Goal: Task Accomplishment & Management: Manage account settings

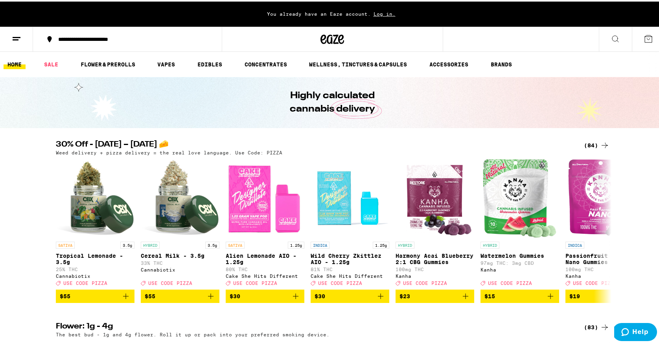
click at [14, 41] on icon at bounding box center [16, 37] width 9 height 9
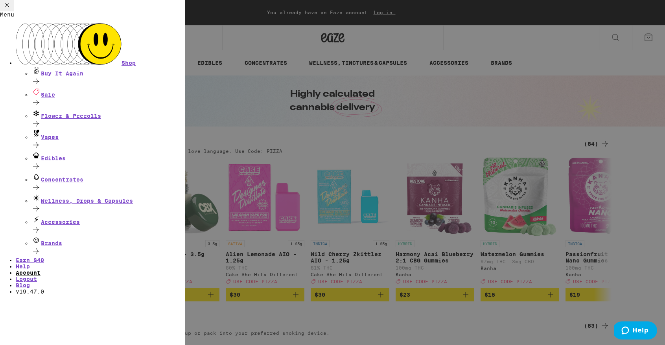
click at [41, 270] on link "Account" at bounding box center [28, 273] width 25 height 6
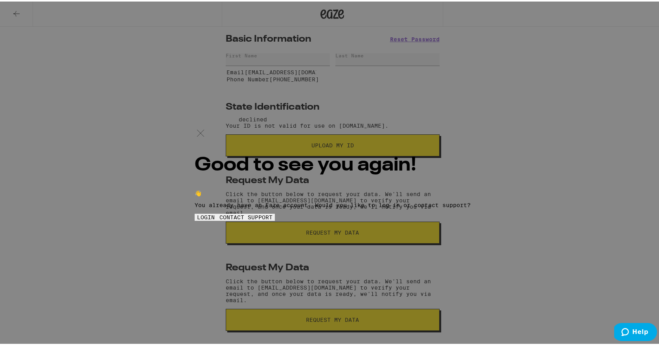
click at [275, 219] on button "CONTACT SUPPORT" at bounding box center [246, 215] width 58 height 7
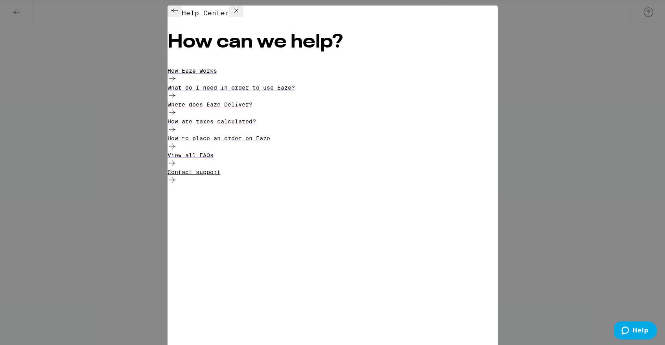
click at [308, 184] on div "Contact support" at bounding box center [333, 177] width 330 height 17
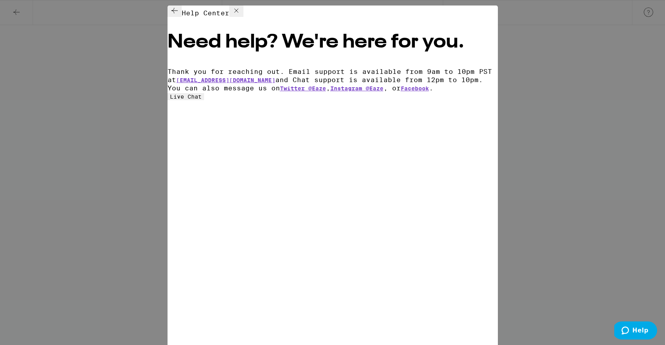
click at [204, 100] on button "Live Chat" at bounding box center [186, 96] width 37 height 7
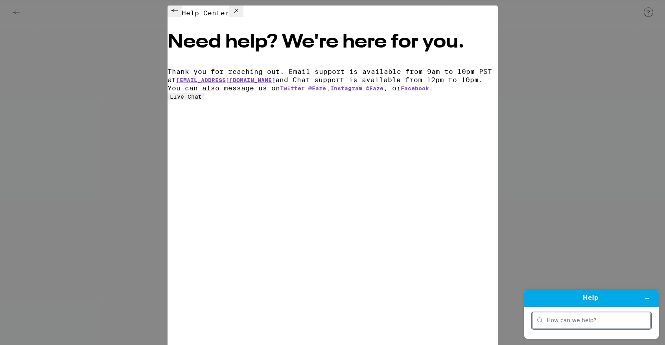
click at [204, 100] on button "Live Chat" at bounding box center [186, 96] width 37 height 7
click at [646, 300] on icon "Minimize widget" at bounding box center [647, 299] width 6 height 6
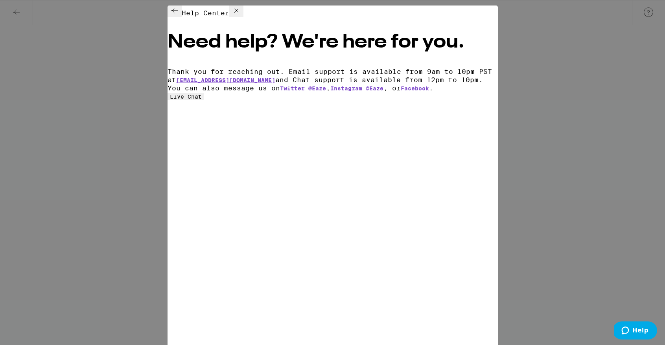
click at [204, 100] on button "Live Chat" at bounding box center [186, 96] width 37 height 7
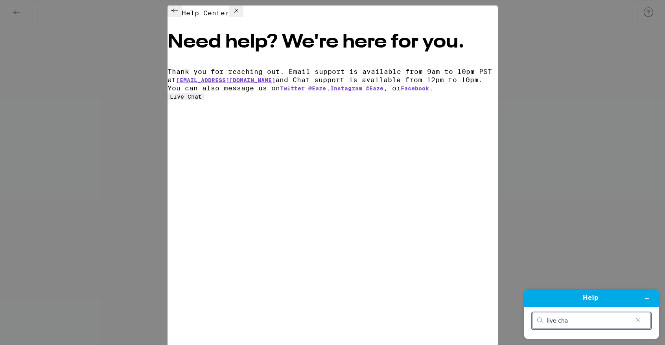
type input "live chat"
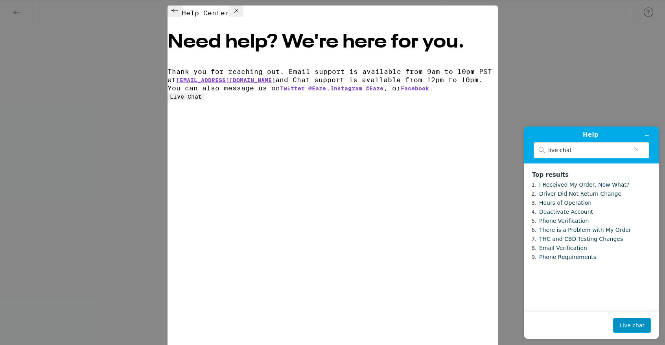
click at [630, 324] on button "Live chat" at bounding box center [632, 325] width 38 height 15
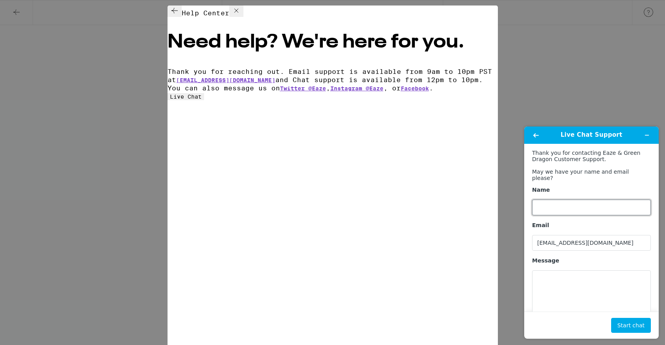
click at [571, 201] on input "Name" at bounding box center [591, 208] width 119 height 16
type input "f"
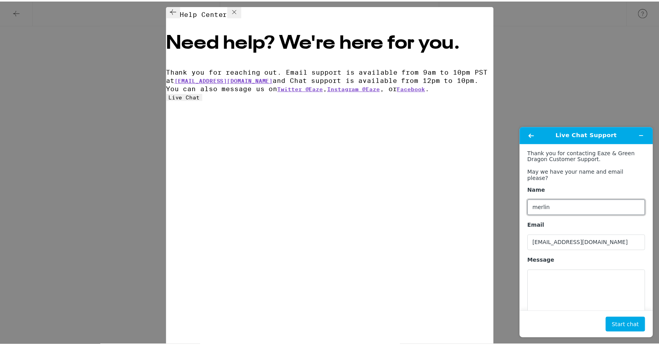
scroll to position [9, 0]
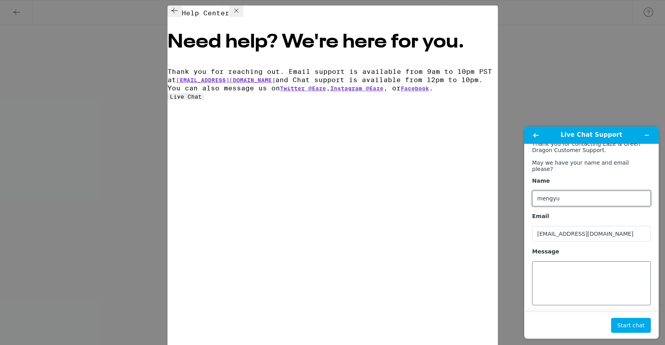
type input "mengyu"
click at [569, 270] on textarea "Message" at bounding box center [591, 284] width 119 height 44
type textarea "ID used"
click at [531, 132] on button "Back" at bounding box center [536, 135] width 13 height 11
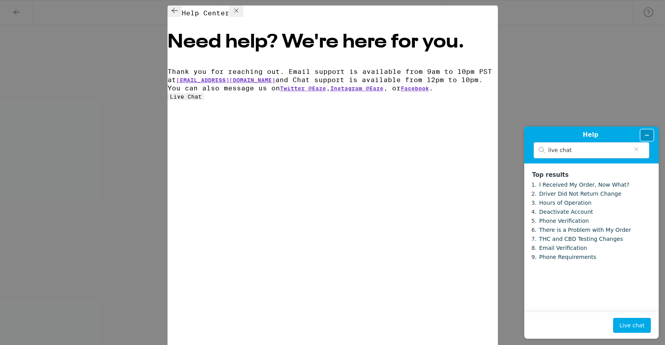
click at [647, 133] on icon "Minimize widget" at bounding box center [647, 136] width 6 height 6
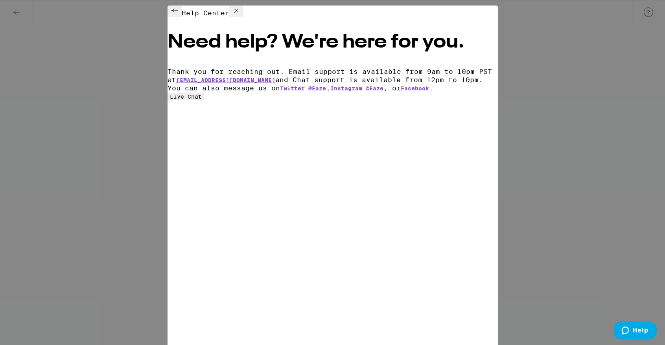
click at [241, 15] on icon at bounding box center [236, 10] width 9 height 9
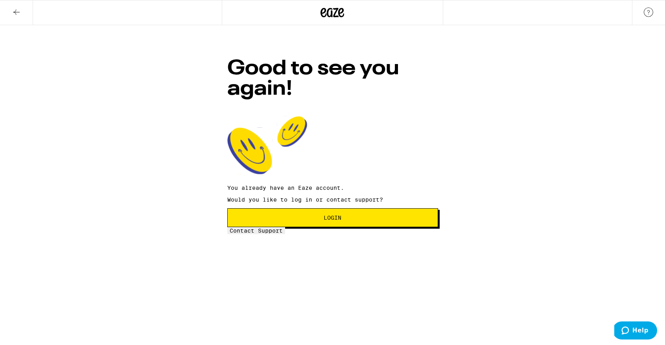
click at [12, 12] on icon at bounding box center [16, 11] width 9 height 9
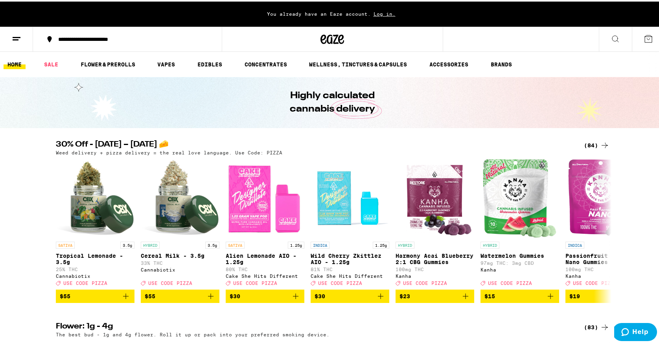
click at [19, 41] on icon at bounding box center [16, 37] width 9 height 9
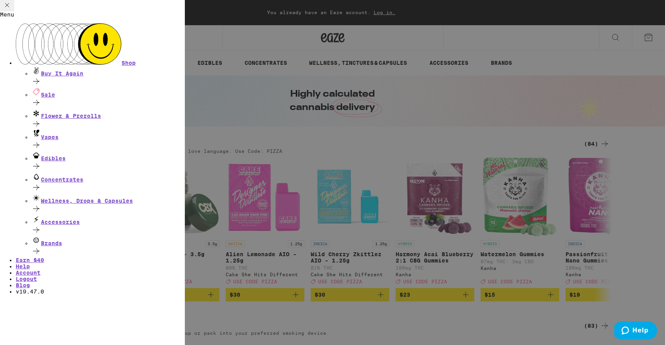
click at [60, 259] on ul "Shop Buy It Again Sale Flower & Prerolls Vapes Edibles Concentrates Wellness, D…" at bounding box center [92, 159] width 185 height 272
click at [41, 270] on link "Account" at bounding box center [28, 273] width 25 height 6
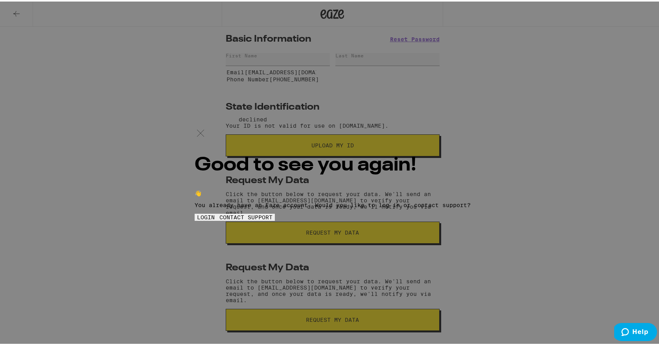
click at [191, 197] on div "Good to see you again! 👋 You already have an Eaze account. Would you like to lo…" at bounding box center [332, 172] width 665 height 345
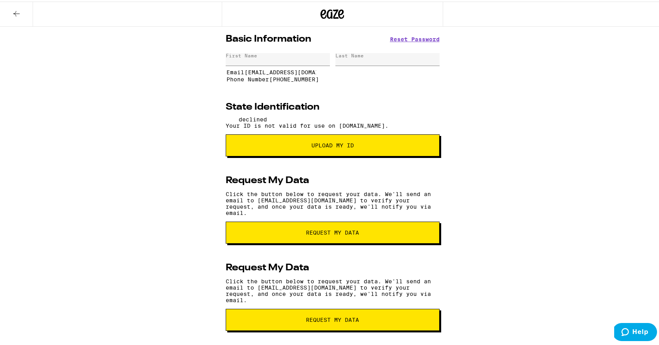
click at [281, 61] on div "First Name" at bounding box center [278, 58] width 104 height 13
click at [282, 56] on div "First Name" at bounding box center [278, 58] width 104 height 13
click at [296, 74] on input "[EMAIL_ADDRESS][DOMAIN_NAME]" at bounding box center [280, 70] width 72 height 7
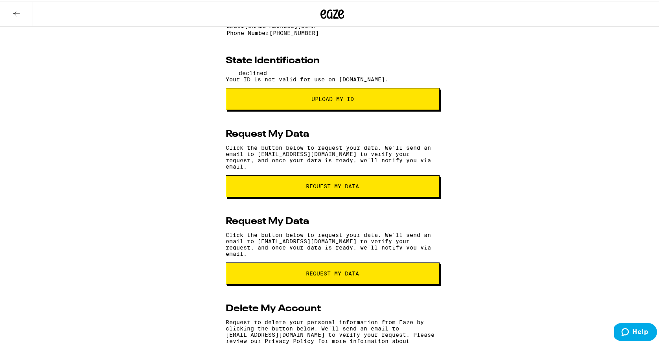
scroll to position [57, 0]
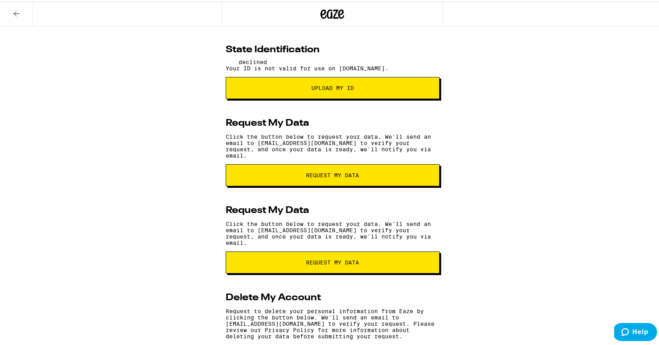
click at [303, 89] on span "Upload My ID" at bounding box center [333, 87] width 160 height 6
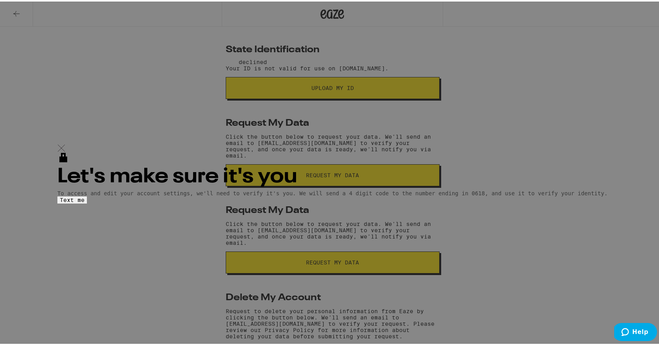
click at [427, 143] on div at bounding box center [332, 147] width 550 height 8
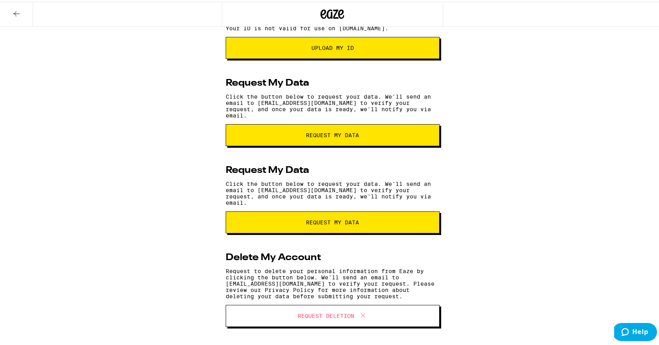
scroll to position [138, 0]
click at [328, 49] on span "Upload My ID" at bounding box center [332, 47] width 42 height 6
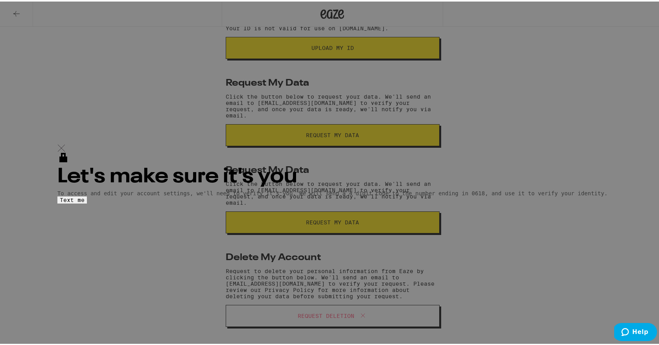
click at [87, 195] on button "Text me" at bounding box center [71, 198] width 29 height 7
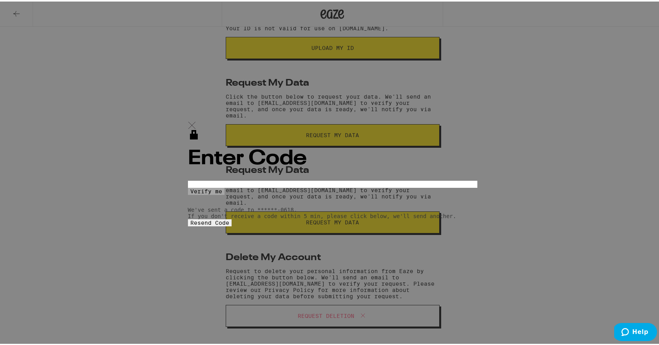
click at [260, 179] on input "OTP Code" at bounding box center [224, 182] width 72 height 7
type input "4"
type input "0"
type input "3"
type input "4"
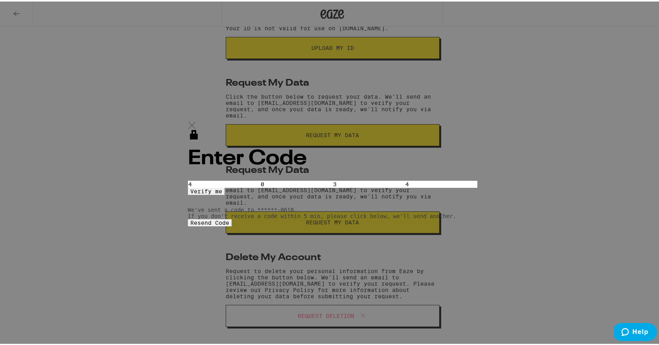
click at [313, 179] on form "OTP Code 4 0 3 4 Verify me" at bounding box center [332, 186] width 289 height 14
click at [225, 186] on button "Verify me" at bounding box center [206, 189] width 37 height 7
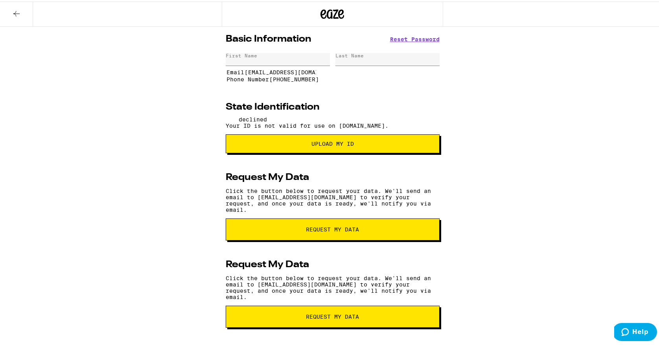
scroll to position [1, 0]
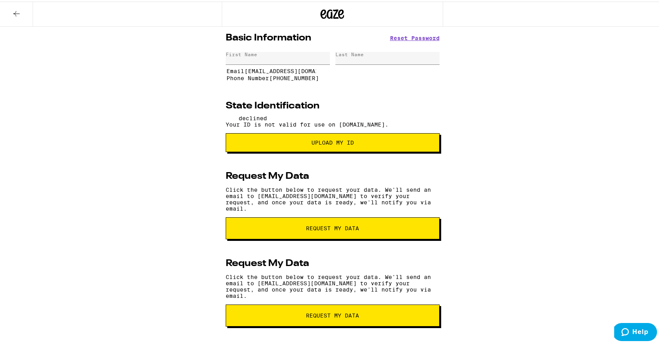
click at [308, 144] on span "Upload my ID" at bounding box center [332, 141] width 201 height 6
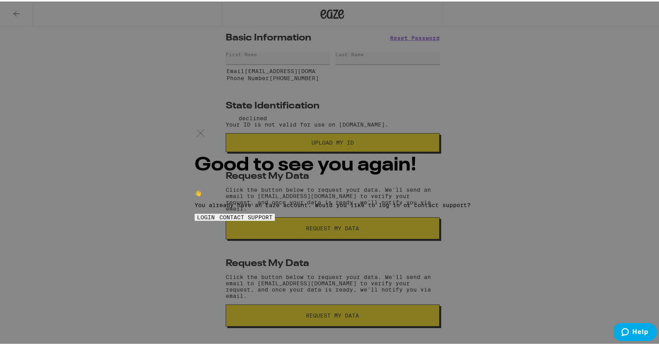
click at [217, 215] on button "LOGIN" at bounding box center [206, 215] width 22 height 7
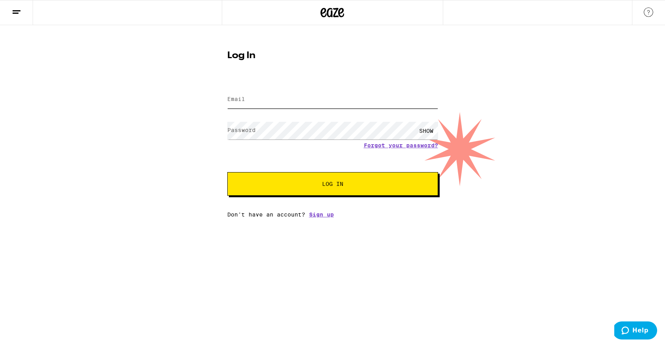
click at [321, 105] on input "Email" at bounding box center [332, 100] width 211 height 18
type input "[EMAIL_ADDRESS][DOMAIN_NAME]"
click at [324, 190] on button "Log In" at bounding box center [332, 184] width 211 height 24
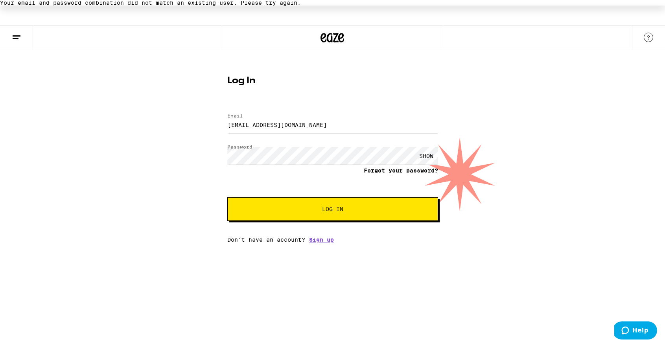
click at [390, 171] on link "Forgot your password?" at bounding box center [401, 171] width 74 height 6
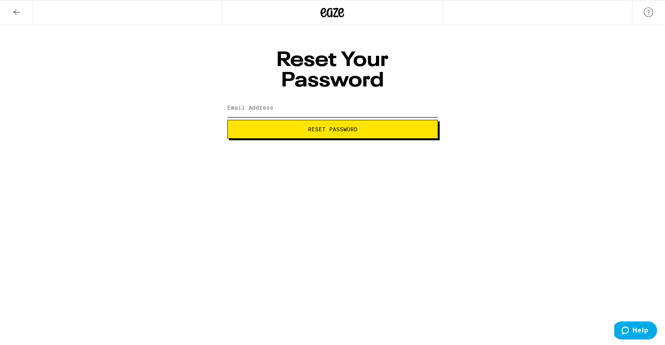
click at [313, 99] on input "Email Address" at bounding box center [332, 108] width 211 height 18
type input "[PERSON_NAME][EMAIL_ADDRESS][DOMAIN_NAME]"
click at [227, 120] on button "Reset Password" at bounding box center [332, 129] width 211 height 19
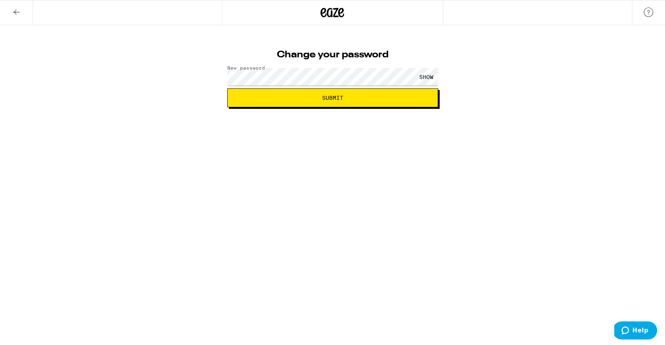
click at [424, 76] on div "SHOW" at bounding box center [426, 77] width 24 height 18
click at [364, 99] on span "Submit" at bounding box center [332, 98] width 197 height 6
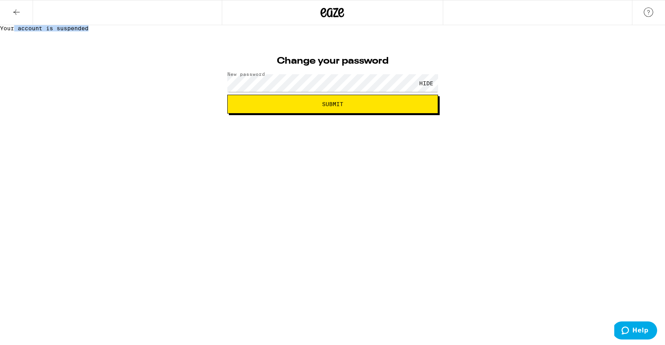
drag, startPoint x: 375, startPoint y: 11, endPoint x: 307, endPoint y: 11, distance: 68.4
click at [307, 25] on div "Your account is suspended" at bounding box center [332, 28] width 665 height 6
click at [257, 25] on div at bounding box center [333, 12] width 222 height 25
click at [338, 114] on button "Submit" at bounding box center [332, 104] width 211 height 19
click at [22, 25] on button at bounding box center [16, 12] width 33 height 25
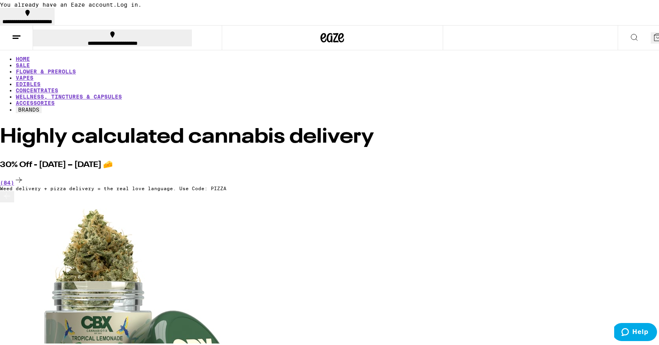
click at [142, 6] on span "Log in." at bounding box center [129, 3] width 25 height 6
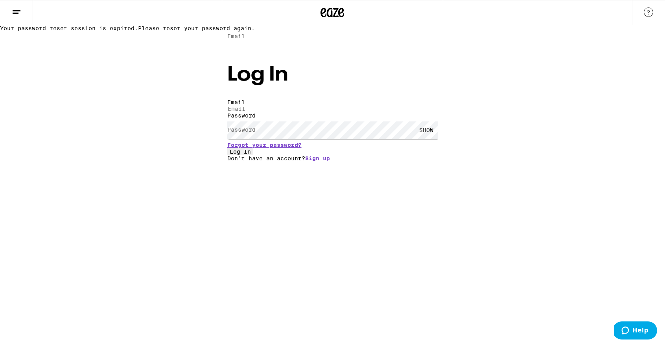
click at [239, 39] on label "Email" at bounding box center [236, 36] width 18 height 6
type input "[EMAIL_ADDRESS][DOMAIN_NAME]"
click at [253, 155] on button "Log In" at bounding box center [240, 151] width 26 height 7
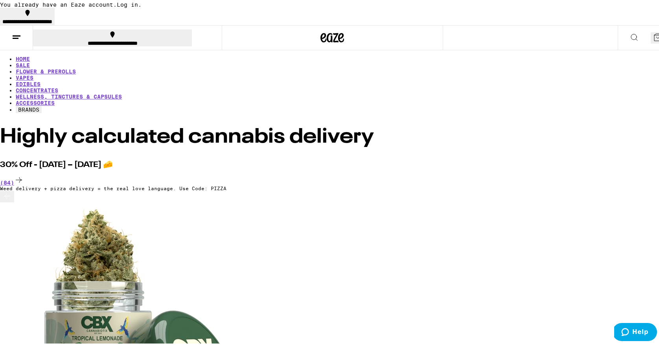
click at [16, 29] on button at bounding box center [16, 36] width 33 height 25
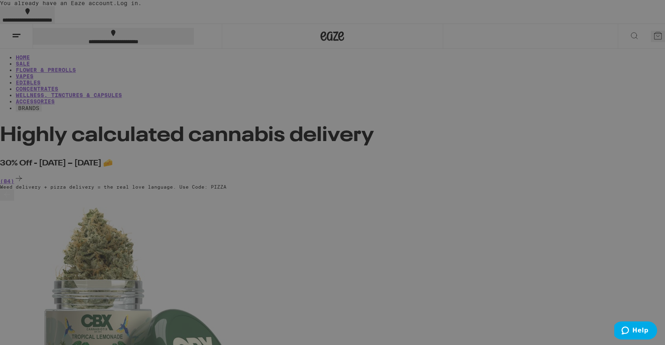
click at [41, 270] on link "Account" at bounding box center [28, 273] width 25 height 6
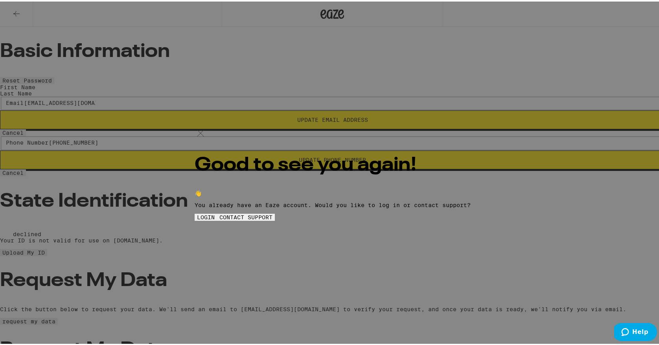
click at [186, 199] on div "Good to see you again! 👋 You already have an Eaze account. Would you like to lo…" at bounding box center [332, 172] width 665 height 345
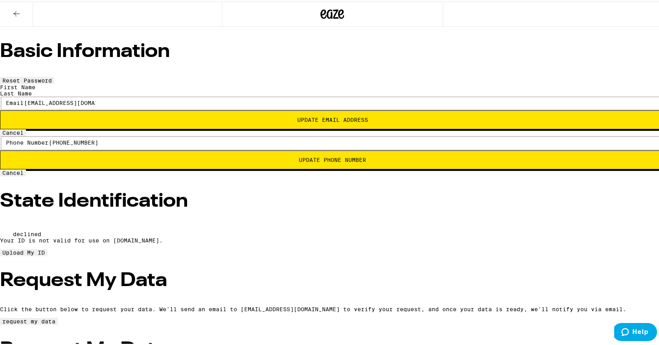
click at [288, 83] on div "First Name" at bounding box center [332, 86] width 665 height 6
click at [52, 76] on span "Reset Password" at bounding box center [27, 79] width 50 height 6
